Goal: Information Seeking & Learning: Understand process/instructions

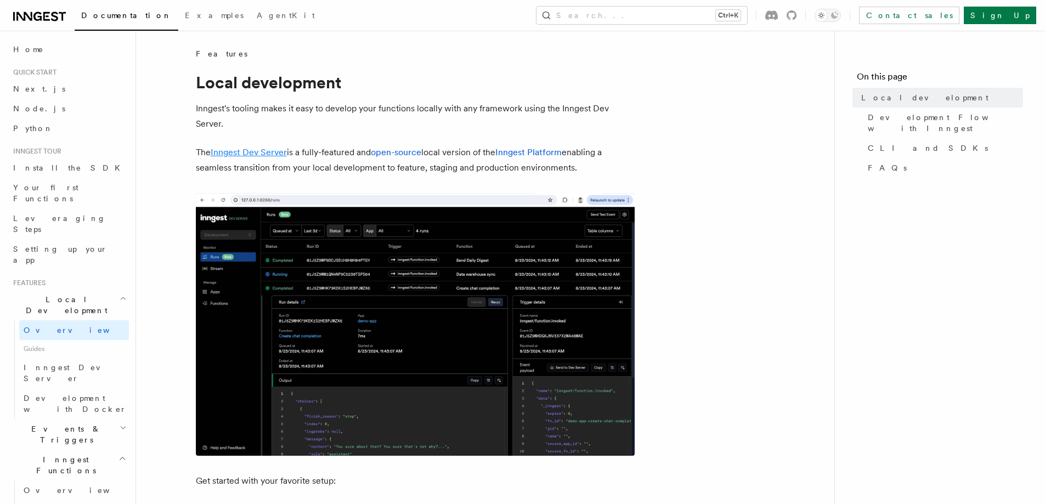
click at [260, 155] on link "Inngest Dev Server" at bounding box center [249, 152] width 76 height 10
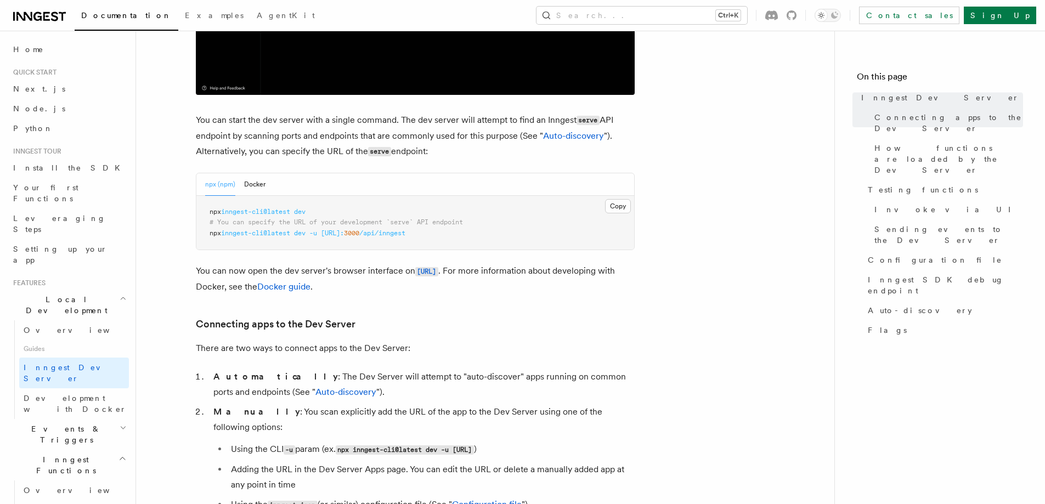
scroll to position [384, 0]
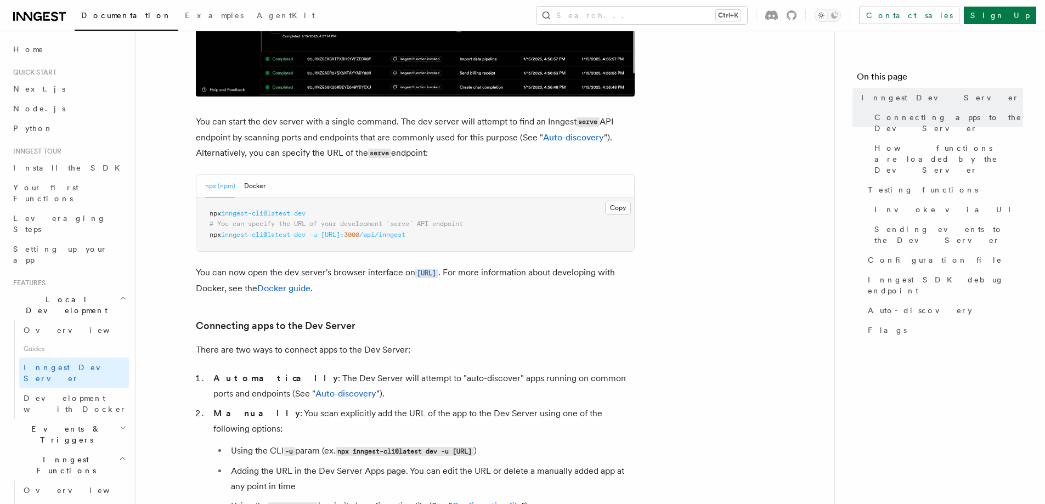
click at [319, 213] on pre "npx inngest-cli@latest dev # You can specify the URL of your development `serve…" at bounding box center [415, 224] width 438 height 54
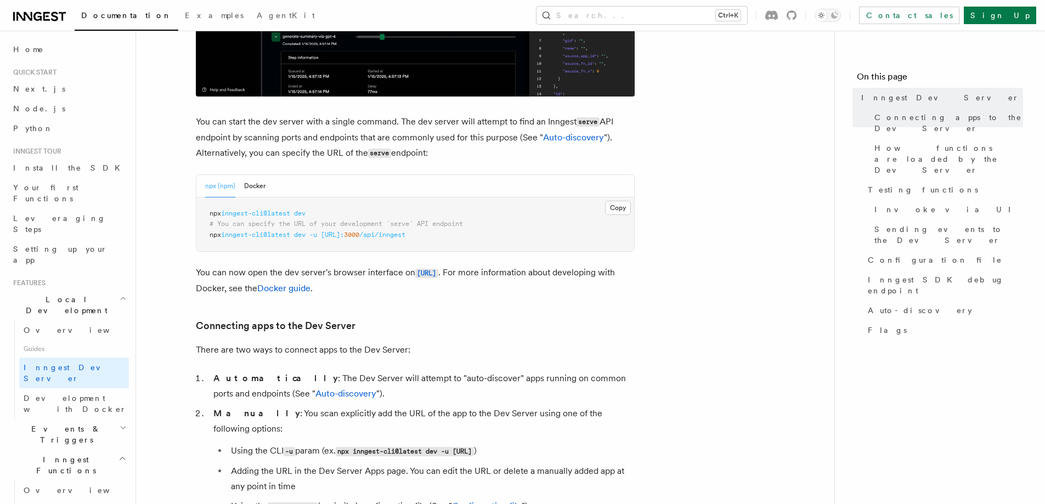
click at [474, 447] on code "npx inngest-cli@latest dev -u http://localhost:3000/api/inngest" at bounding box center [405, 451] width 138 height 9
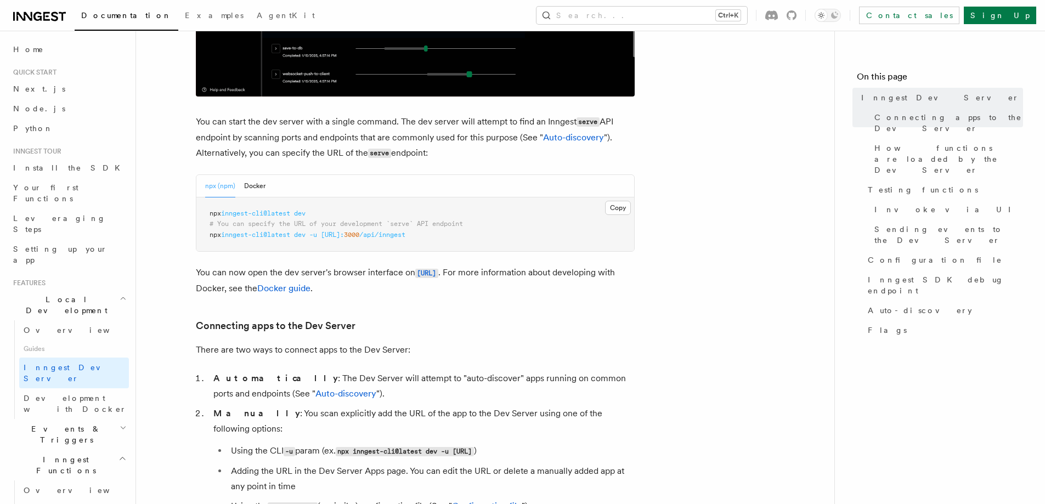
click at [474, 447] on code "npx inngest-cli@latest dev -u http://localhost:3000/api/inngest" at bounding box center [405, 451] width 138 height 9
copy code "inngest"
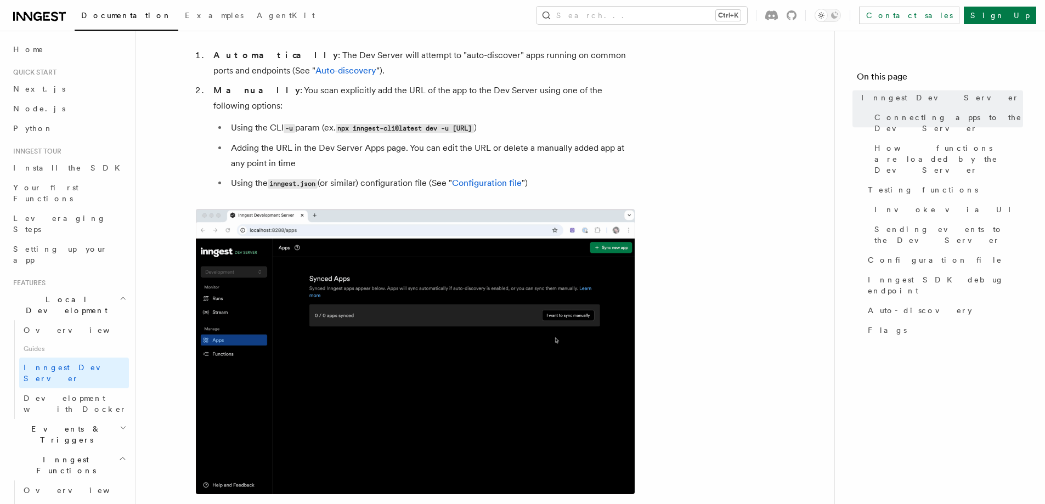
scroll to position [713, 0]
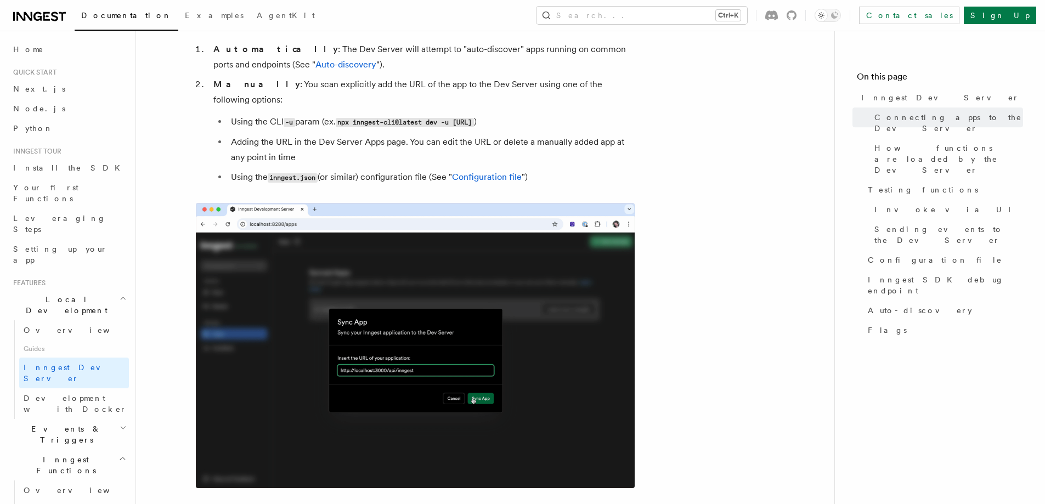
click at [308, 362] on img at bounding box center [415, 345] width 439 height 285
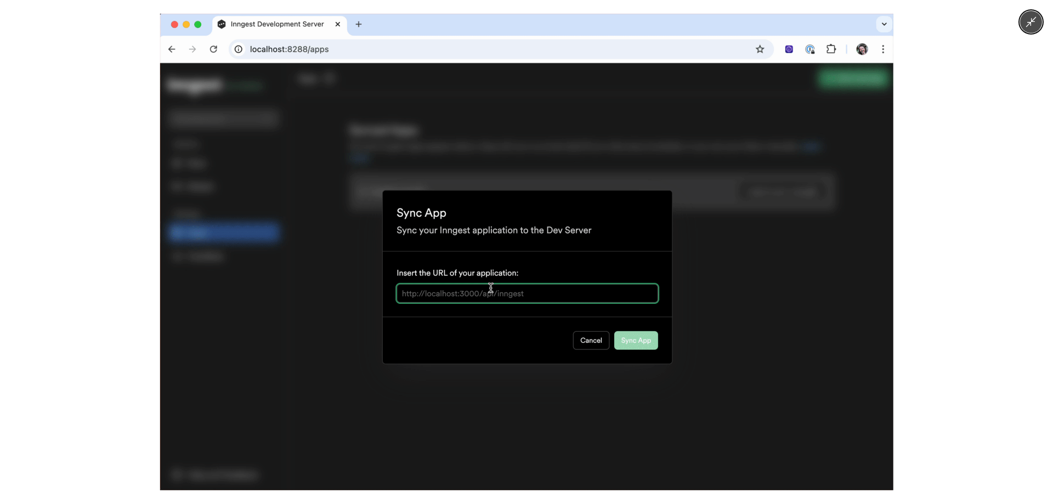
click at [308, 362] on img at bounding box center [526, 252] width 733 height 476
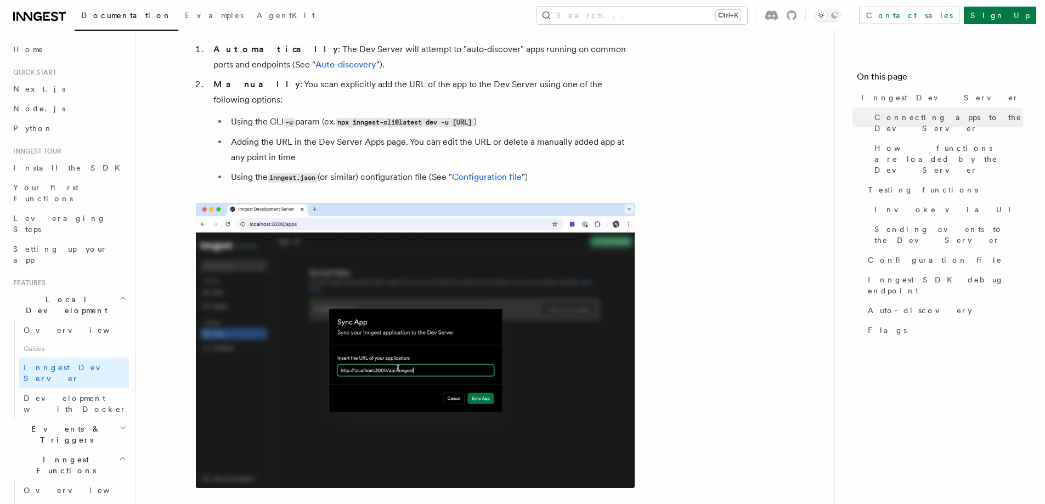
click at [276, 97] on li "Manually : You scan explicitly add the URL of the app to the Dev Server using o…" at bounding box center [422, 131] width 424 height 109
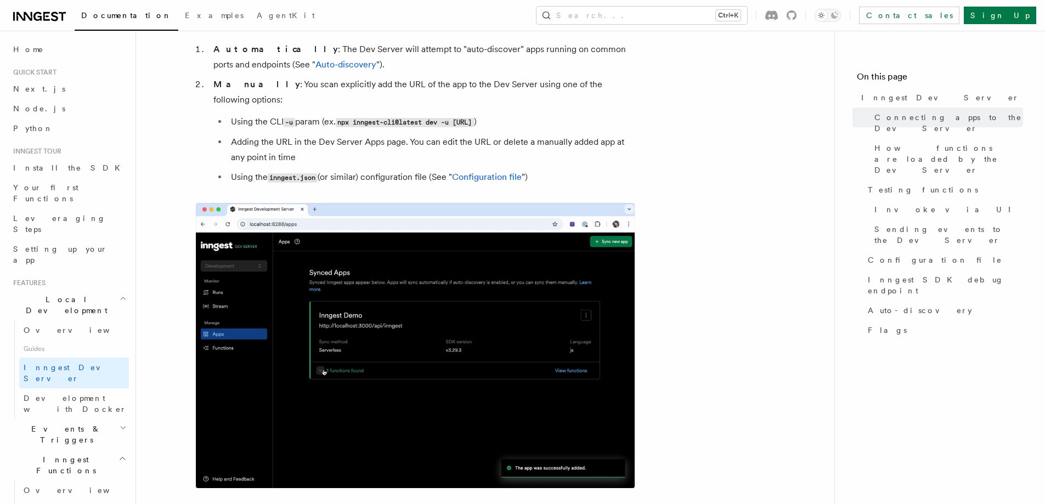
click at [296, 173] on code "inngest.json" at bounding box center [293, 177] width 50 height 9
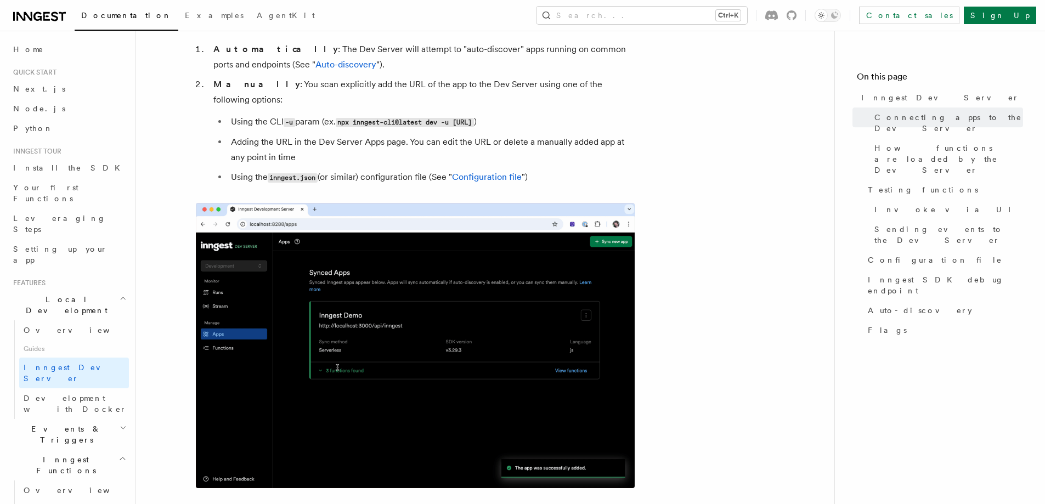
click at [331, 313] on img at bounding box center [415, 345] width 439 height 285
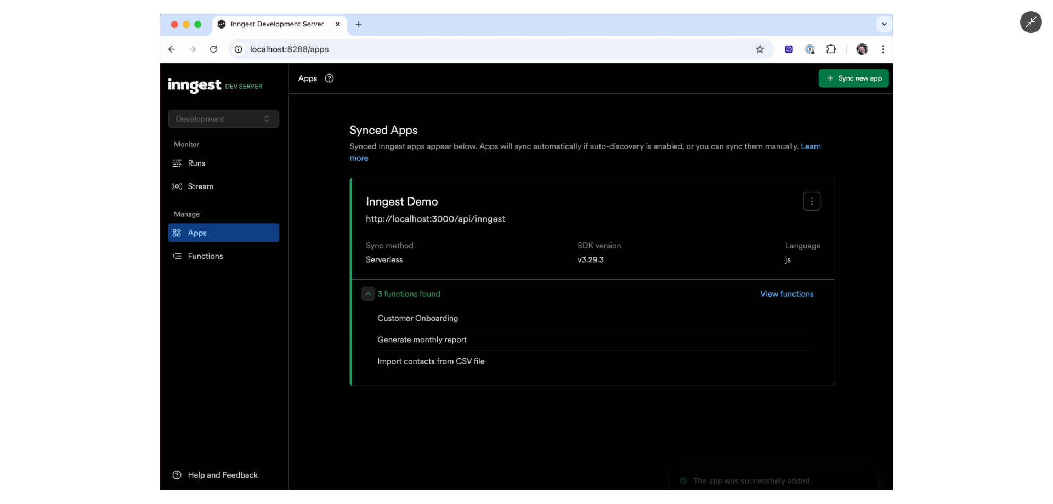
click at [387, 222] on img at bounding box center [526, 252] width 733 height 476
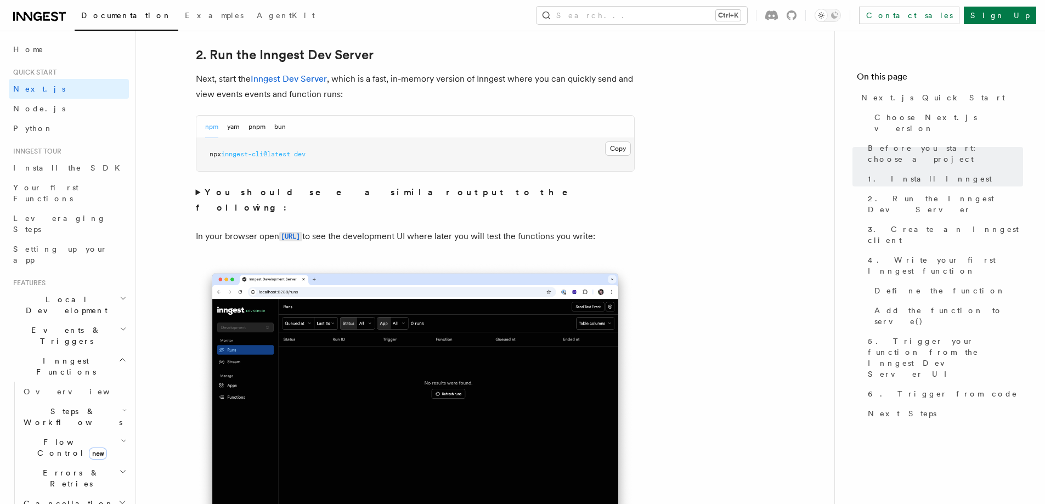
scroll to position [768, 0]
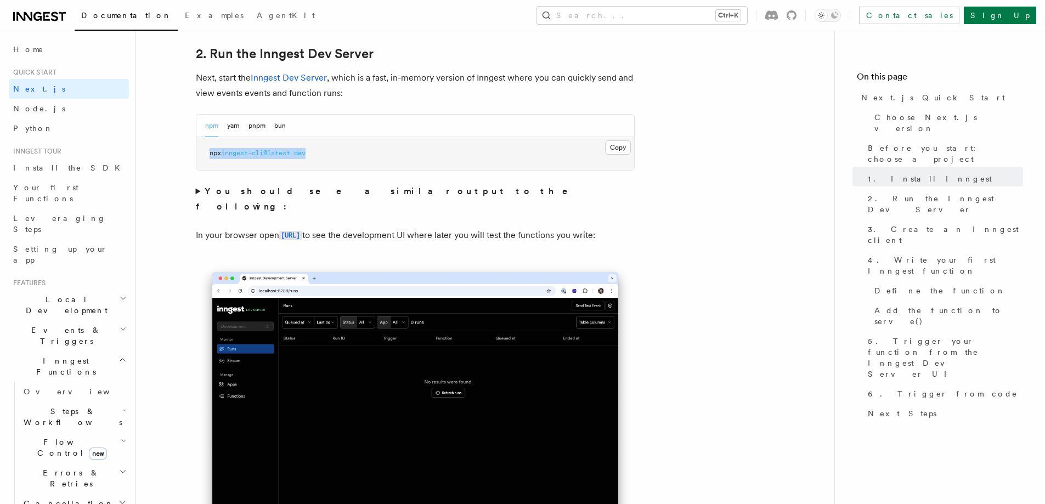
drag, startPoint x: 322, startPoint y: 152, endPoint x: 206, endPoint y: 152, distance: 116.8
click at [206, 152] on pre "npx inngest-cli@latest dev" at bounding box center [415, 153] width 438 height 33
copy span "npx inngest-cli@latest dev"
click at [604, 149] on pre "npx inngest-cli@latest dev" at bounding box center [415, 153] width 438 height 33
click at [609, 145] on button "Copy Copied" at bounding box center [618, 147] width 26 height 14
